Goal: Check status: Check status

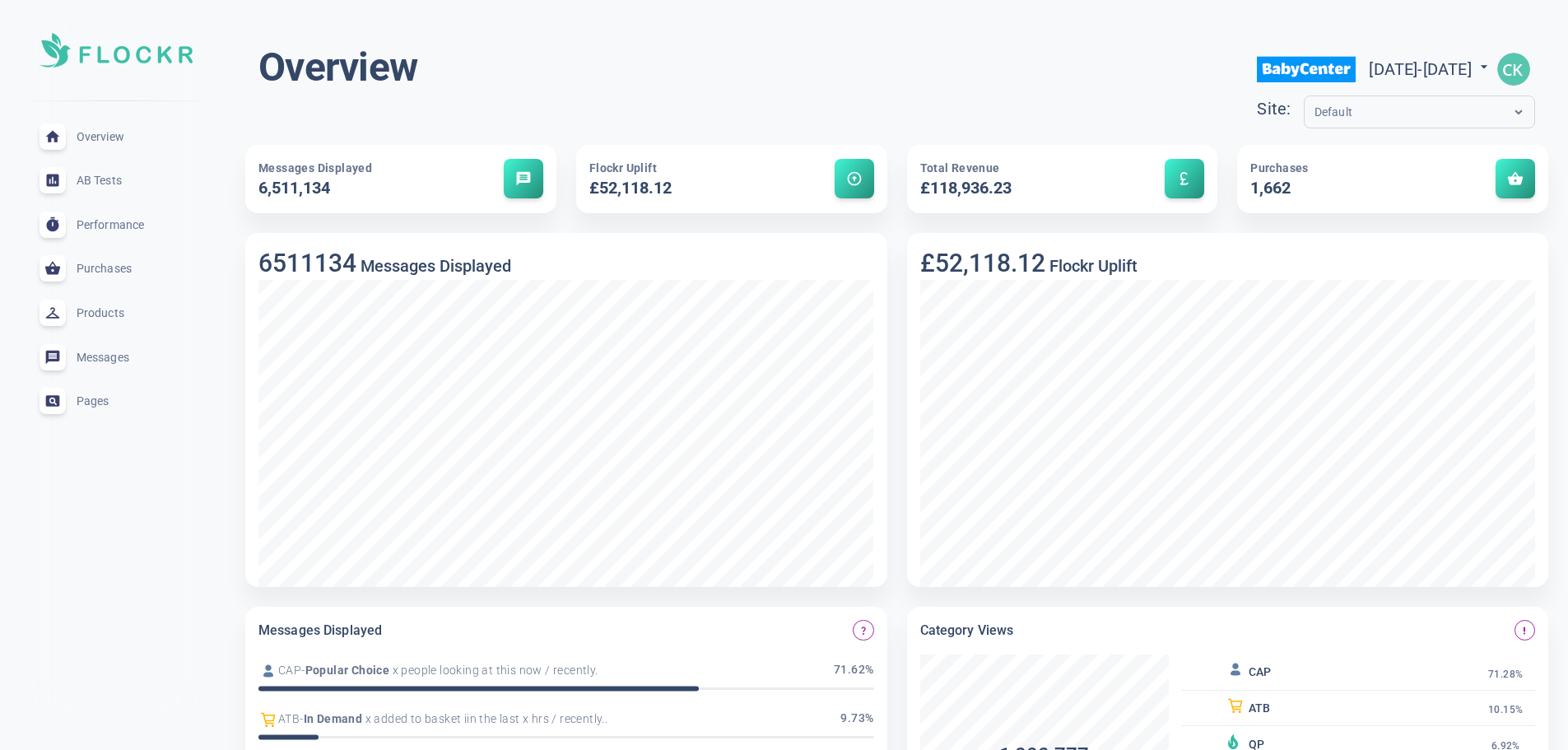
click at [1384, 76] on span "[DATE] - [DATE]" at bounding box center [1431, 68] width 124 height 19
select select "7"
select select "2025"
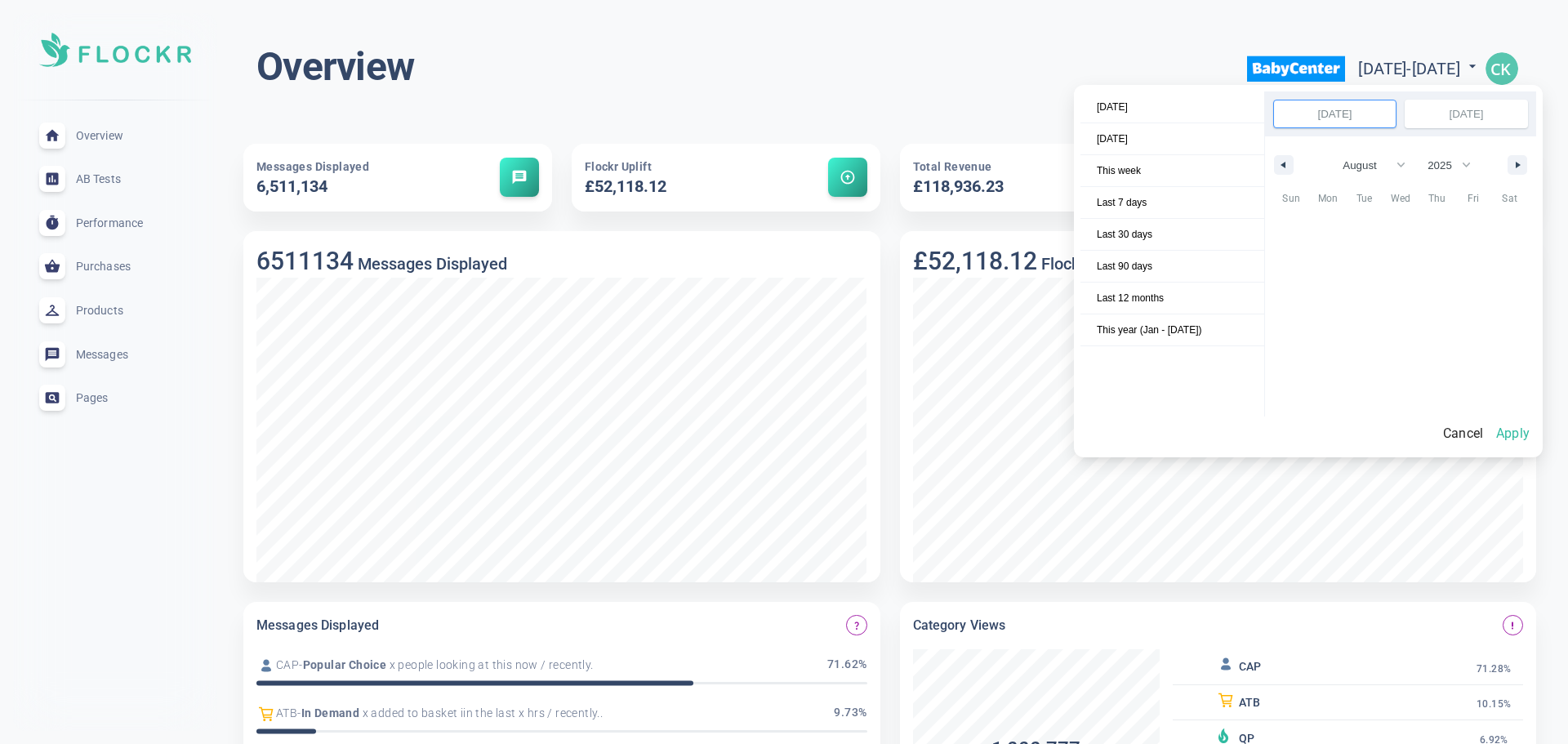
scroll to position [223897, 0]
select select "7"
select select "2025"
click at [1520, 432] on button "Apply" at bounding box center [1512, 433] width 47 height 34
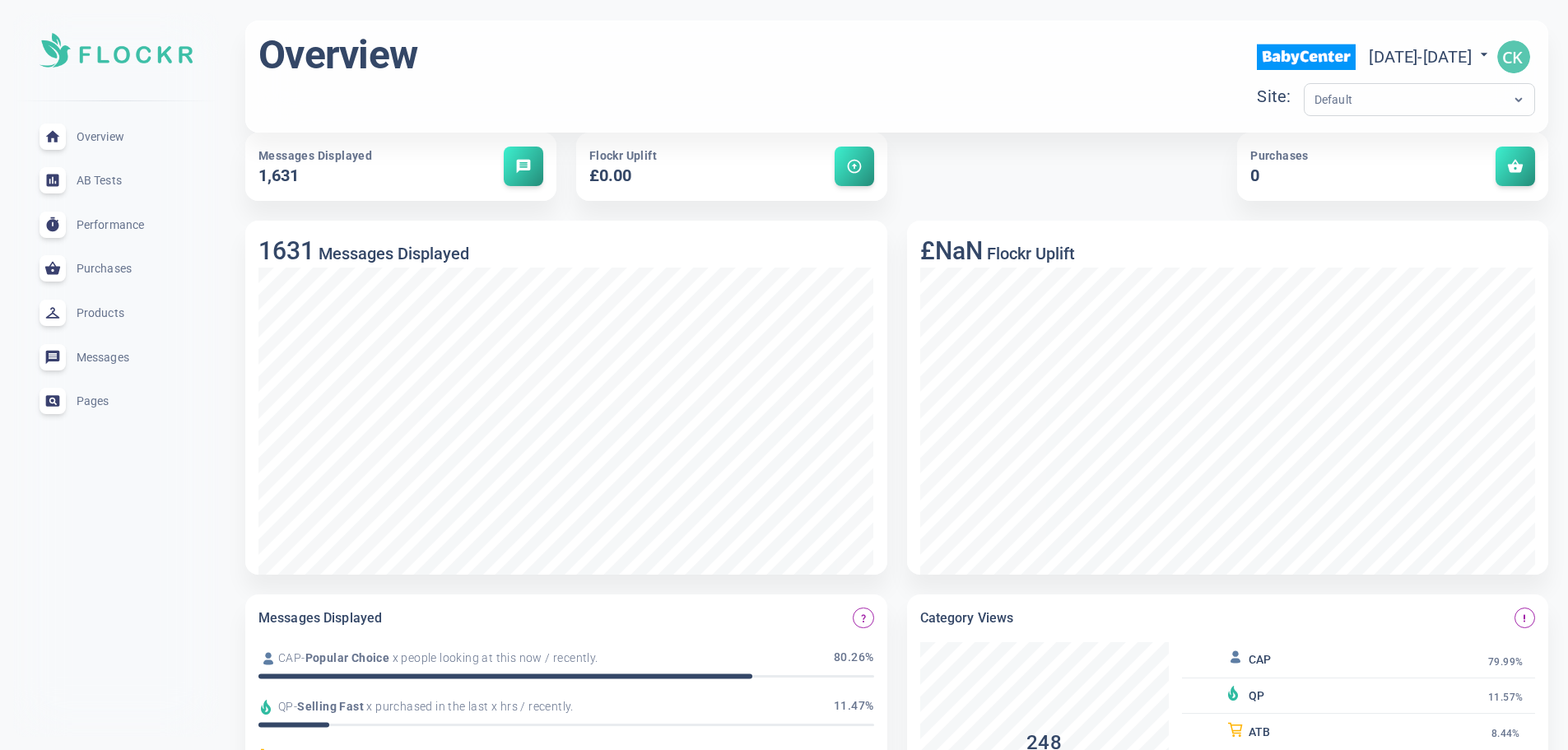
scroll to position [0, 0]
